Goal: Transaction & Acquisition: Register for event/course

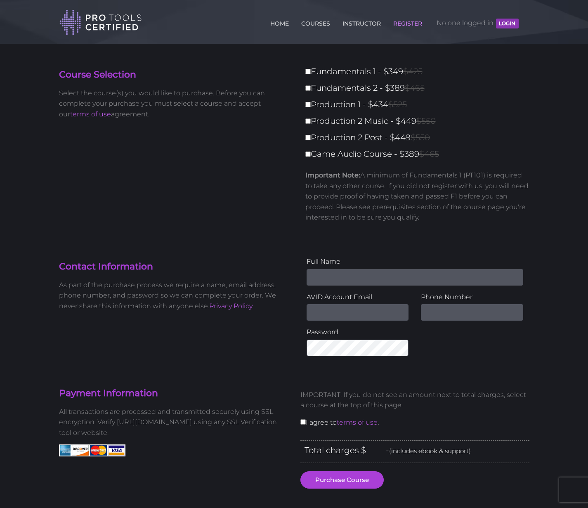
click at [304, 74] on div "Fundamentals 1 - $349 $425 Fundamentals 2 - $389 $465 Production 1 - $434 $525 …" at bounding box center [415, 146] width 229 height 165
click at [306, 73] on input "Fundamentals 1 - $349 $425" at bounding box center [308, 71] width 5 height 5
checkbox input "true"
type input "349"
click at [307, 89] on input "Fundamentals 2 - $389 $465" at bounding box center [308, 87] width 5 height 5
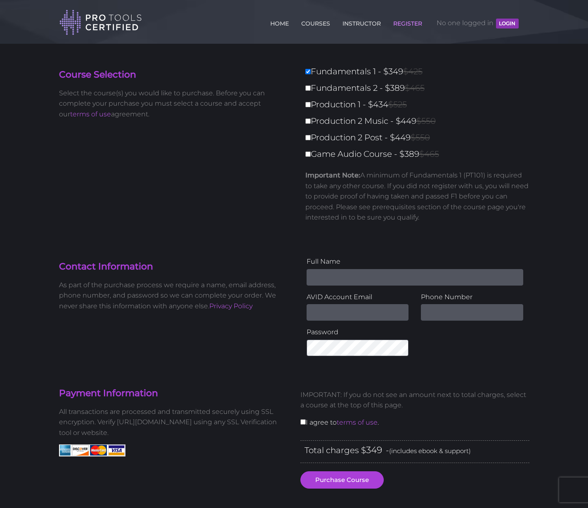
checkbox input "true"
type input "738"
click at [308, 107] on input "Production 1 - $434 $525" at bounding box center [308, 104] width 5 height 5
checkbox input "true"
type input "1172"
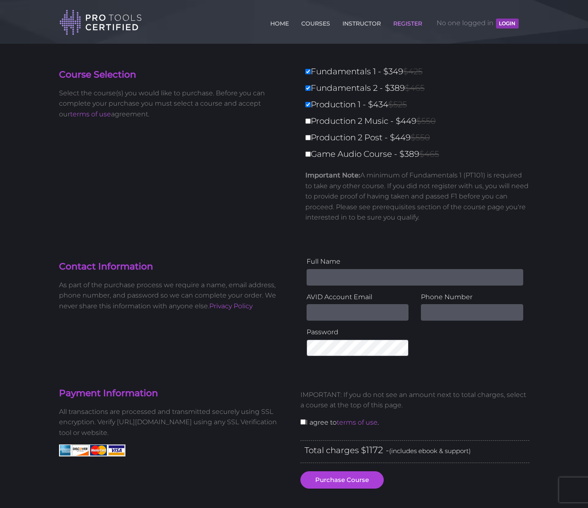
click at [308, 120] on input "Production 2 Music - $449 $550" at bounding box center [308, 120] width 5 height 5
checkbox input "true"
type input "1621"
click at [309, 136] on label "Production 2 Post - $449 $550" at bounding box center [420, 137] width 229 height 14
click at [309, 136] on input "Production 2 Post - $449 $550" at bounding box center [308, 137] width 5 height 5
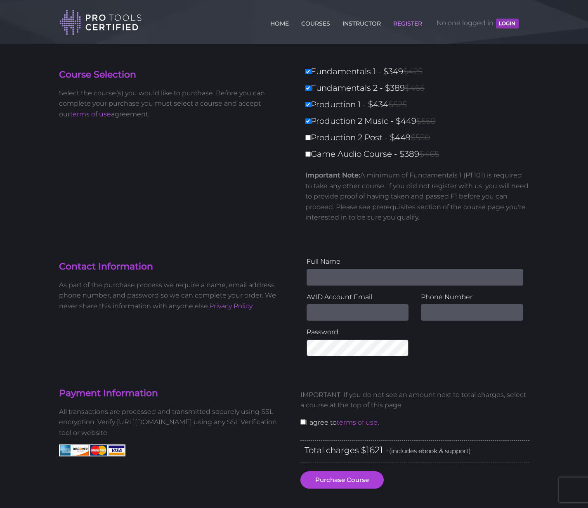
checkbox input "true"
type input "2070"
click at [311, 157] on label "Game Audio Course - $389 $465" at bounding box center [420, 154] width 229 height 14
click at [311, 157] on input "Game Audio Course - $389 $465" at bounding box center [308, 154] width 5 height 5
checkbox input "true"
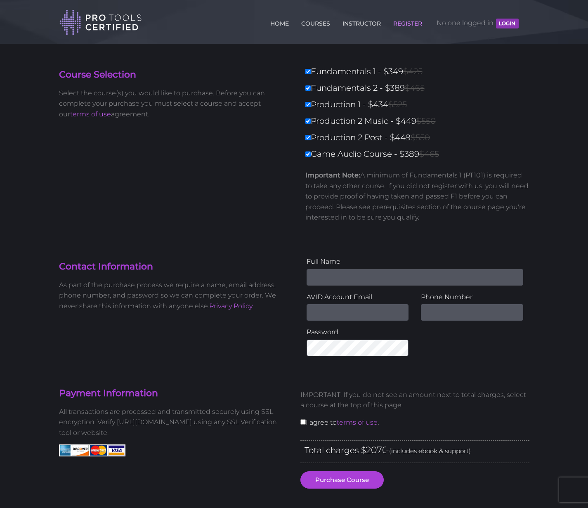
type input "2459"
click at [311, 157] on label "Game Audio Course - $389 $465" at bounding box center [420, 154] width 229 height 14
click at [311, 157] on input "Game Audio Course - $389 $465" at bounding box center [308, 154] width 5 height 5
checkbox input "false"
type input "2070"
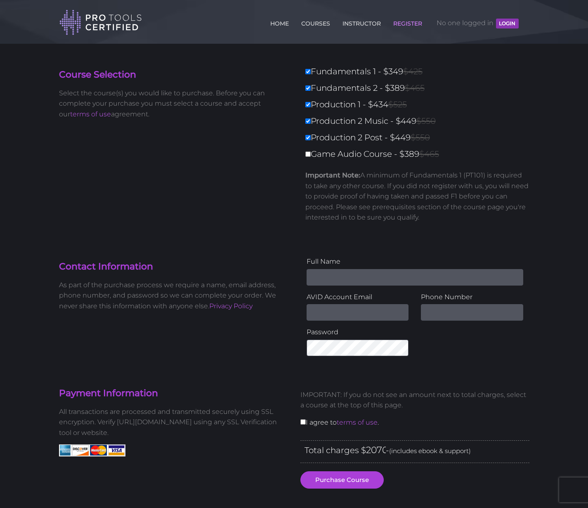
click at [310, 138] on label "Production 2 Post - $449 $550" at bounding box center [420, 137] width 229 height 14
click at [310, 138] on input "Production 2 Post - $449 $550" at bounding box center [308, 137] width 5 height 5
checkbox input "false"
type input "1621"
click at [308, 124] on input "Production 2 Music - $449 $550" at bounding box center [308, 120] width 5 height 5
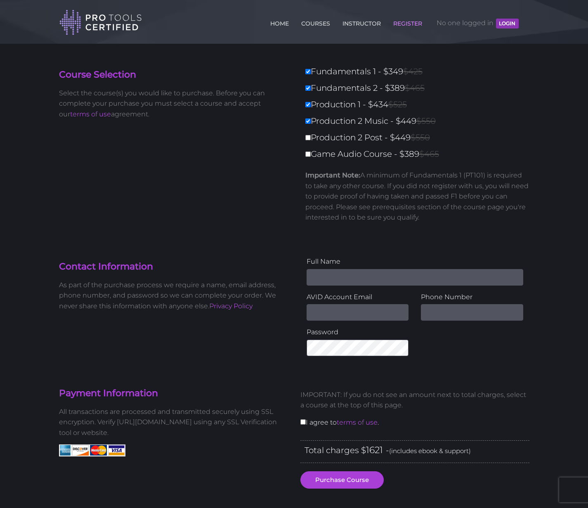
checkbox input "false"
type input "1172"
click at [308, 104] on input "Production 1 - $434 $525" at bounding box center [308, 104] width 5 height 5
checkbox input "false"
type input "738"
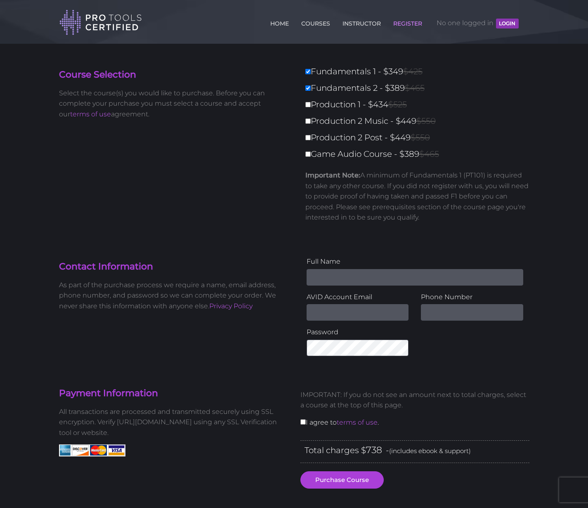
click at [307, 89] on input "Fundamentals 2 - $389 $465" at bounding box center [308, 87] width 5 height 5
checkbox input "false"
type input "349"
click at [307, 75] on label "Fundamentals 1 - $349 $425" at bounding box center [420, 71] width 229 height 14
click at [307, 74] on input "Fundamentals 1 - $349 $425" at bounding box center [308, 71] width 5 height 5
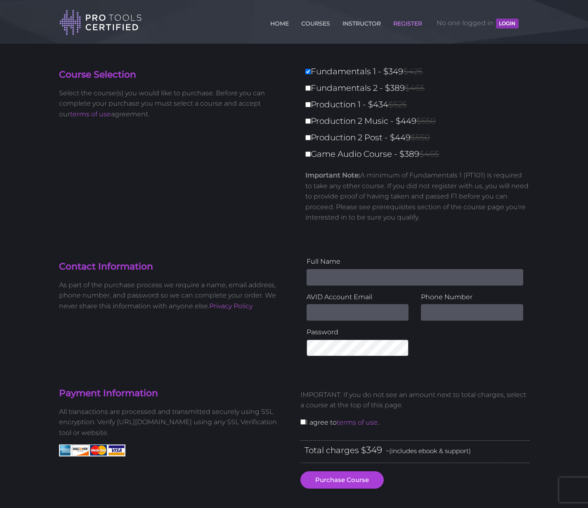
checkbox input "false"
type input "0"
click at [325, 23] on link "COURSES" at bounding box center [315, 21] width 33 height 13
